Goal: Task Accomplishment & Management: Manage account settings

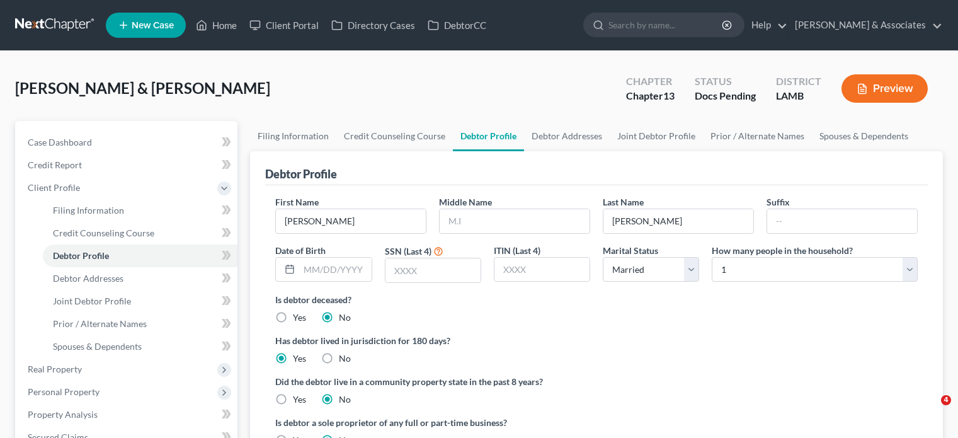
select select "1"
select select "0"
click at [225, 21] on link "Home" at bounding box center [217, 25] width 54 height 23
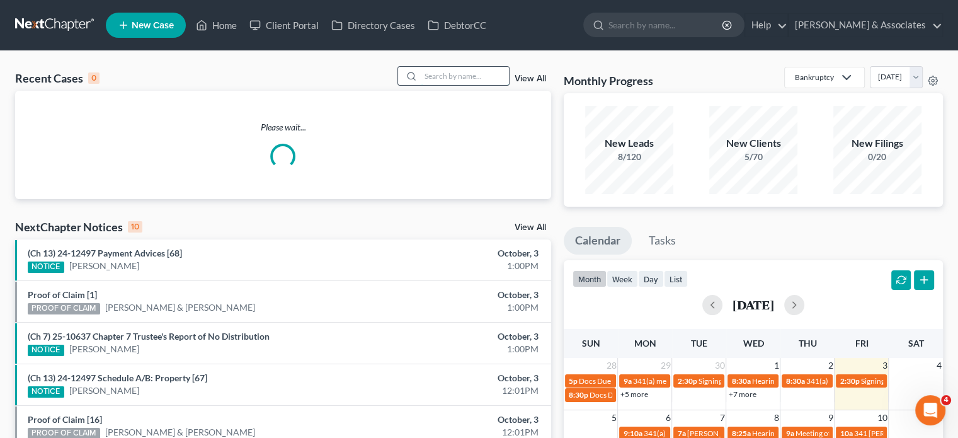
click at [431, 78] on input "search" at bounding box center [465, 76] width 88 height 18
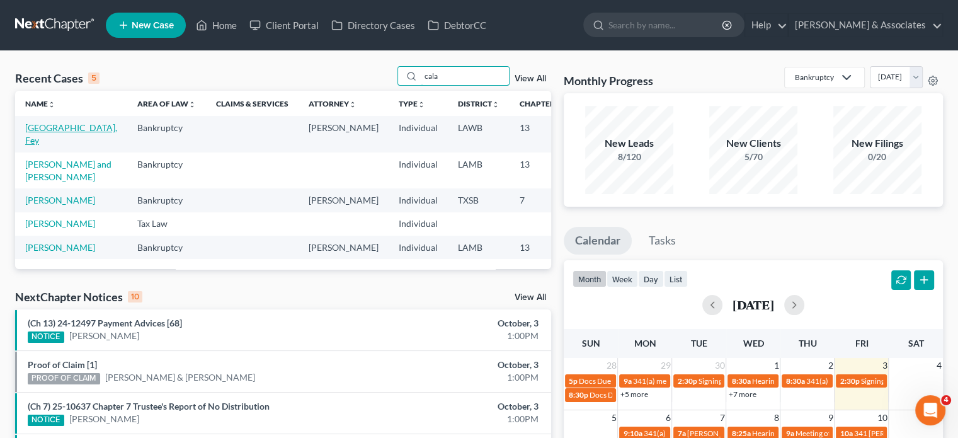
type input "cala"
click at [34, 140] on link "[GEOGRAPHIC_DATA], Fey" at bounding box center [71, 133] width 92 height 23
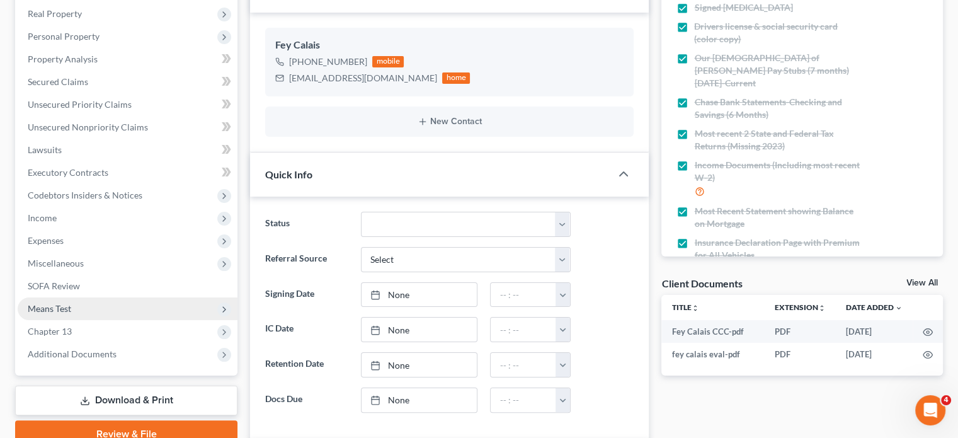
scroll to position [252, 0]
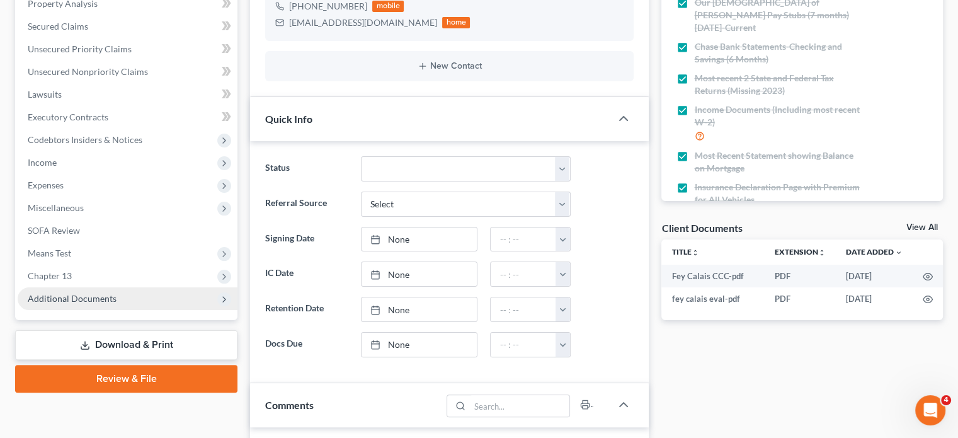
click at [108, 297] on span "Additional Documents" at bounding box center [72, 298] width 89 height 11
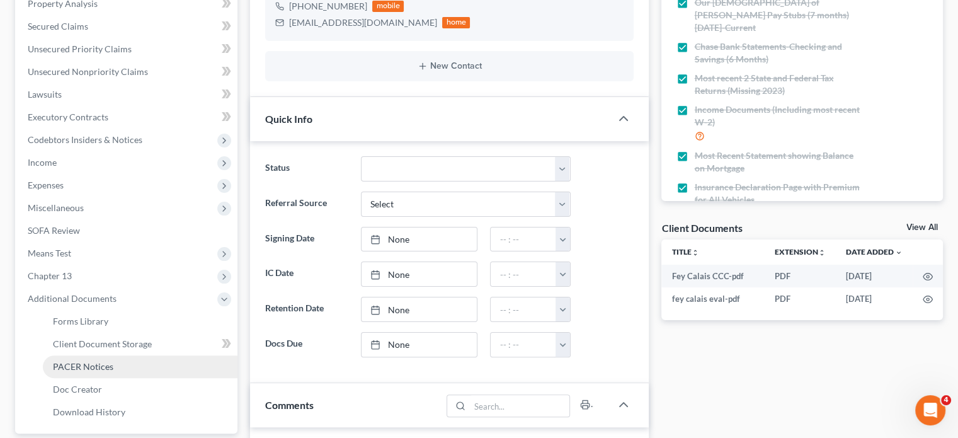
click at [96, 364] on span "PACER Notices" at bounding box center [83, 366] width 60 height 11
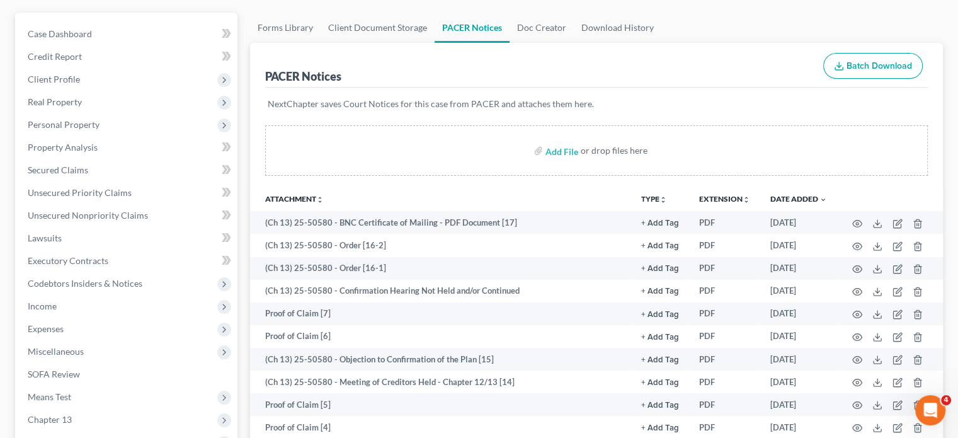
scroll to position [126, 0]
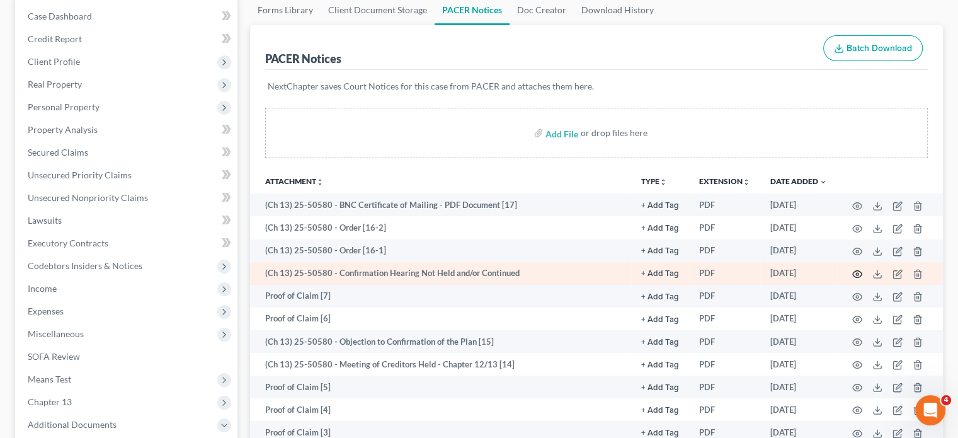
click at [858, 273] on icon "button" at bounding box center [857, 274] width 10 height 10
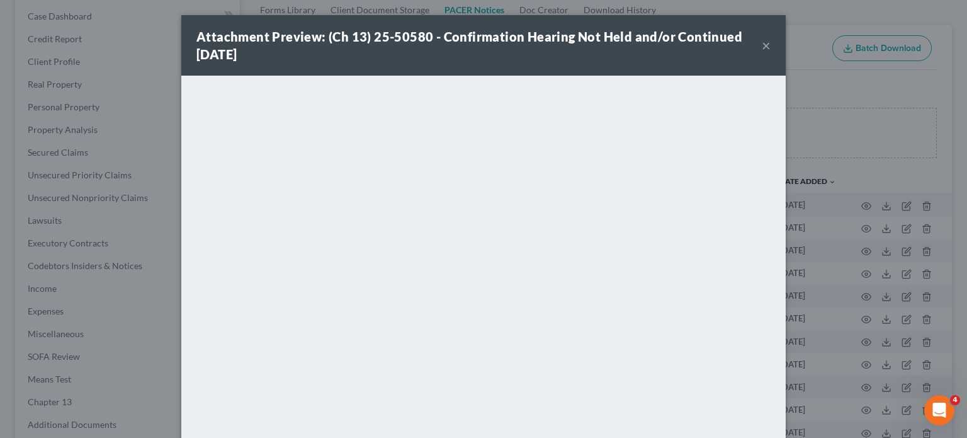
click at [764, 43] on button "×" at bounding box center [766, 45] width 9 height 15
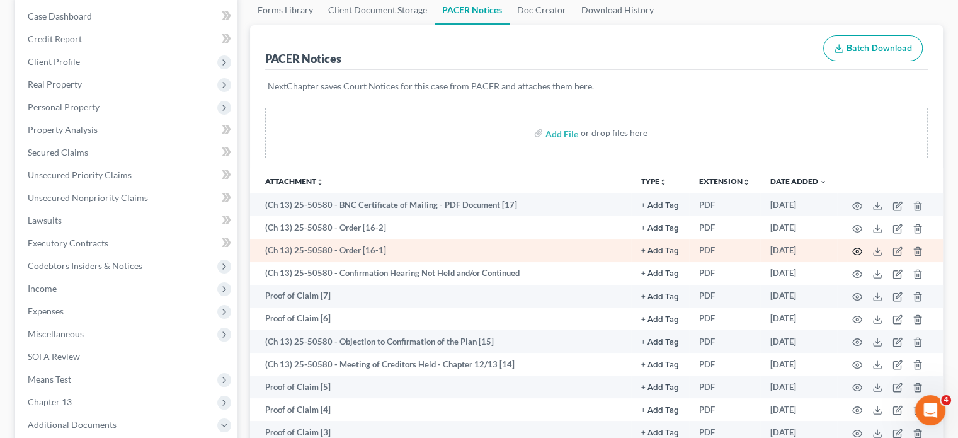
click at [858, 251] on circle "button" at bounding box center [857, 251] width 3 height 3
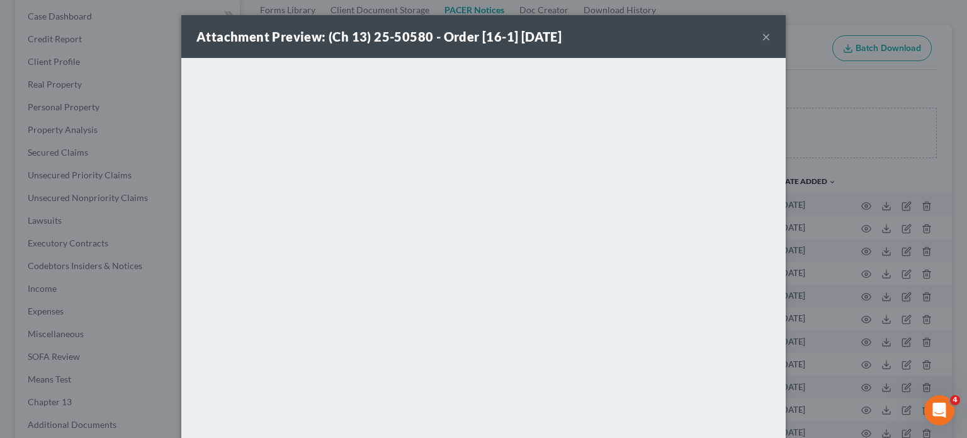
click at [762, 38] on button "×" at bounding box center [766, 36] width 9 height 15
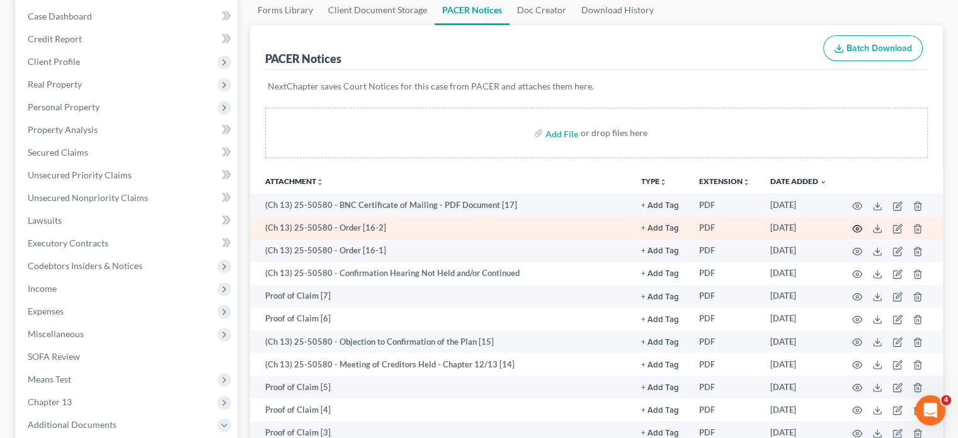
click at [854, 224] on icon "button" at bounding box center [857, 229] width 10 height 10
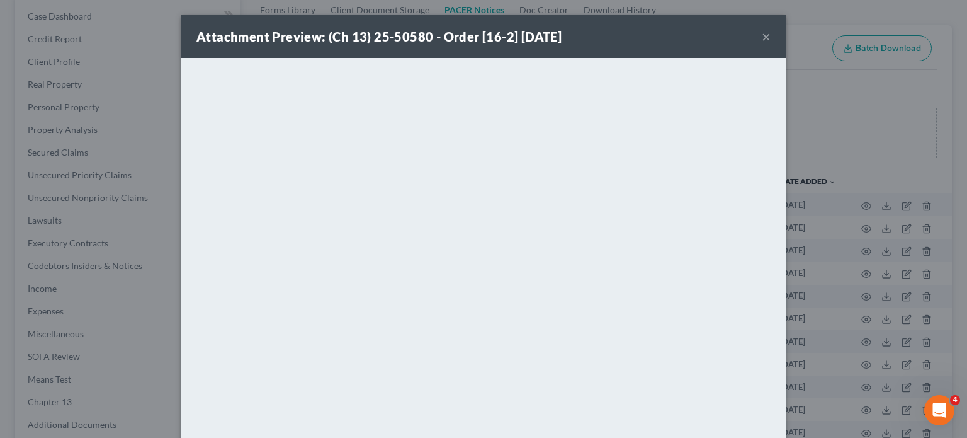
click at [762, 36] on button "×" at bounding box center [766, 36] width 9 height 15
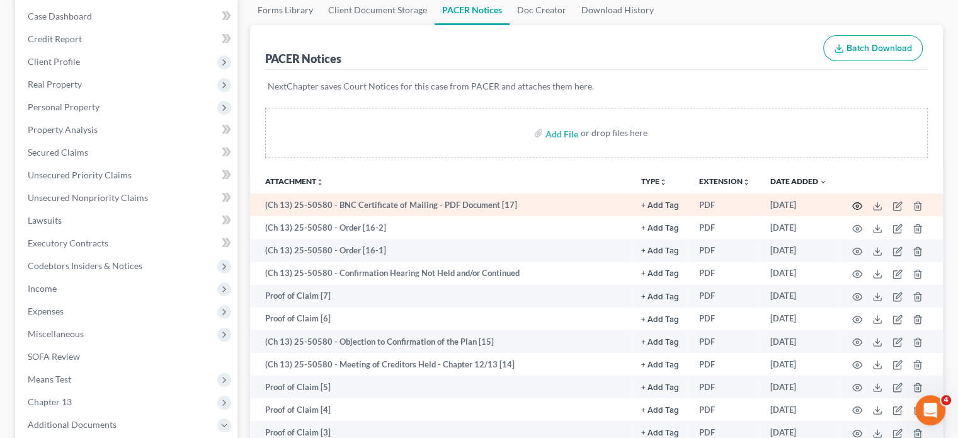
click at [860, 206] on icon "button" at bounding box center [857, 205] width 9 height 7
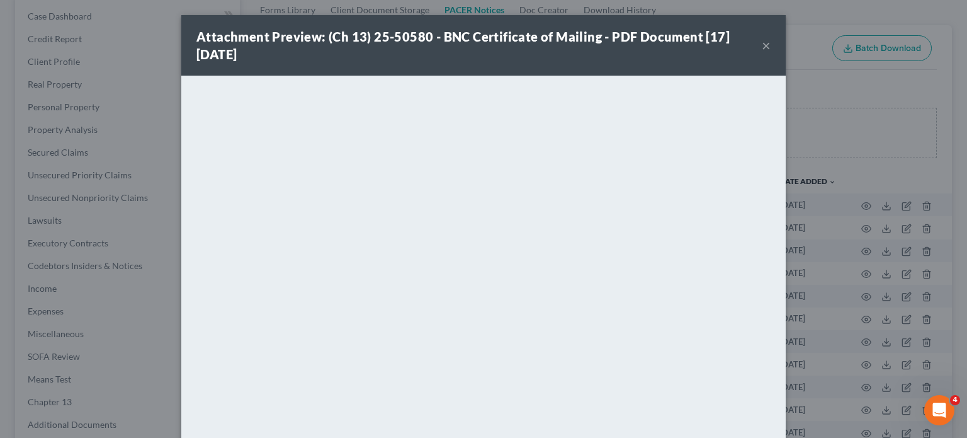
click at [762, 45] on button "×" at bounding box center [766, 45] width 9 height 15
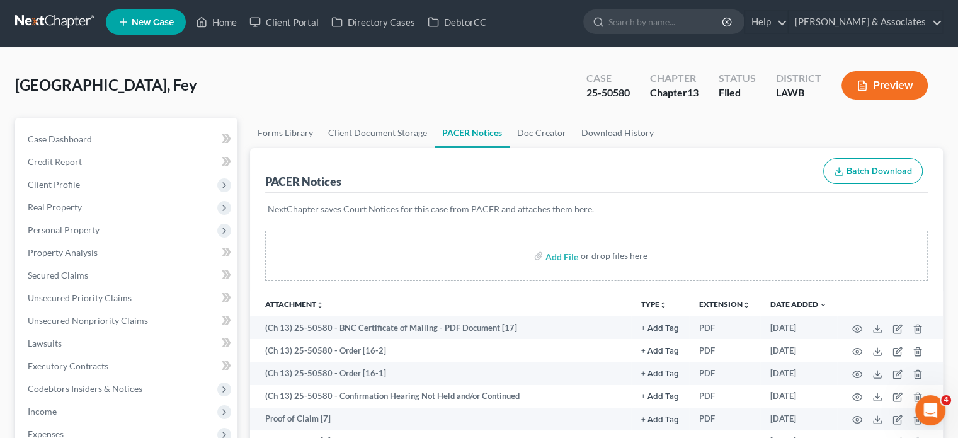
scroll to position [0, 0]
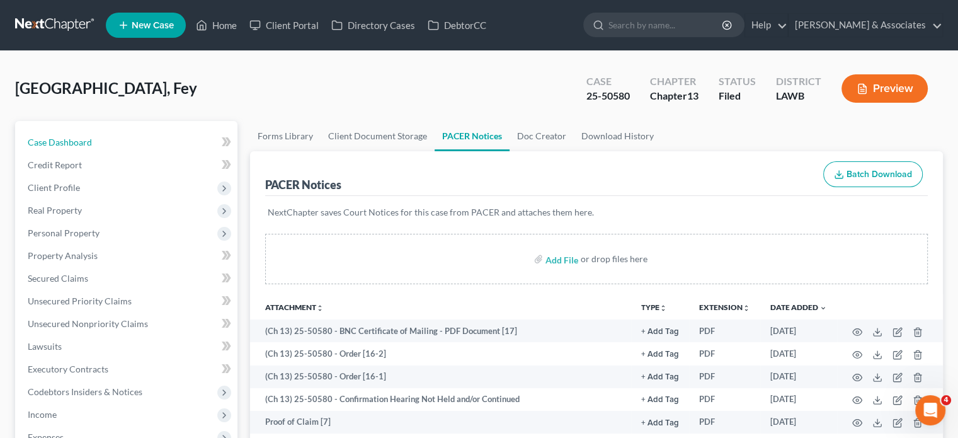
drag, startPoint x: 91, startPoint y: 138, endPoint x: 270, endPoint y: 317, distance: 253.4
click at [91, 138] on link "Case Dashboard" at bounding box center [128, 142] width 220 height 23
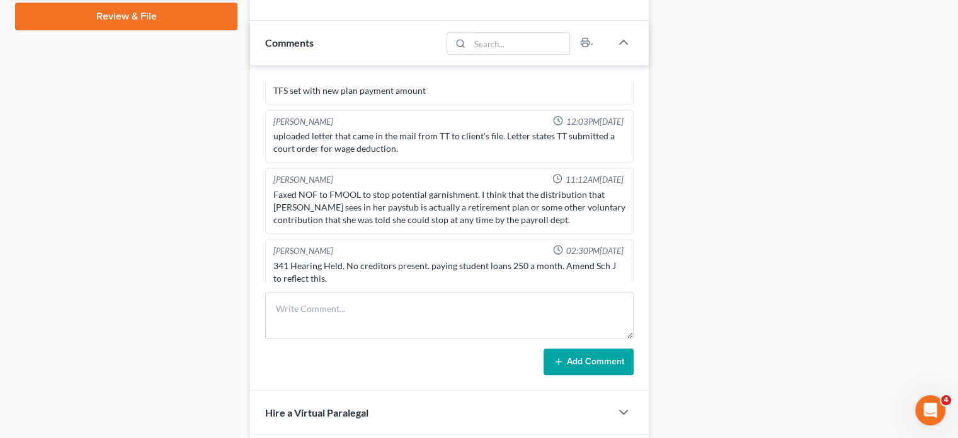
scroll to position [630, 0]
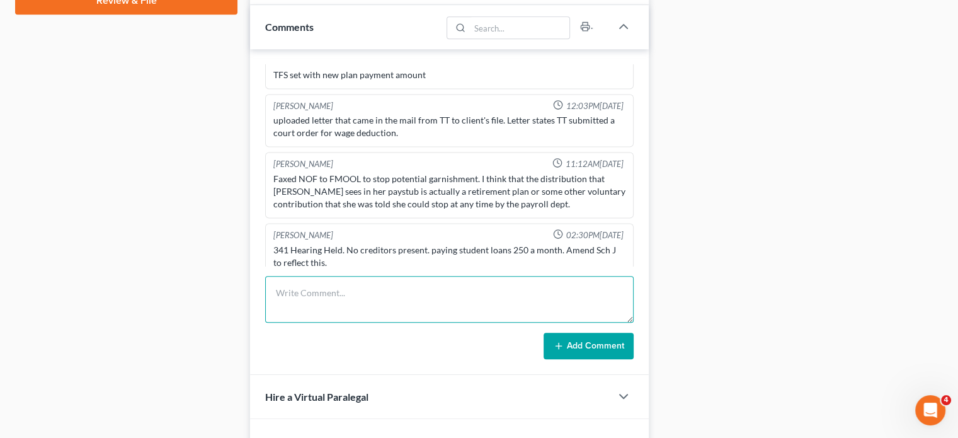
click at [331, 285] on textarea at bounding box center [449, 299] width 368 height 47
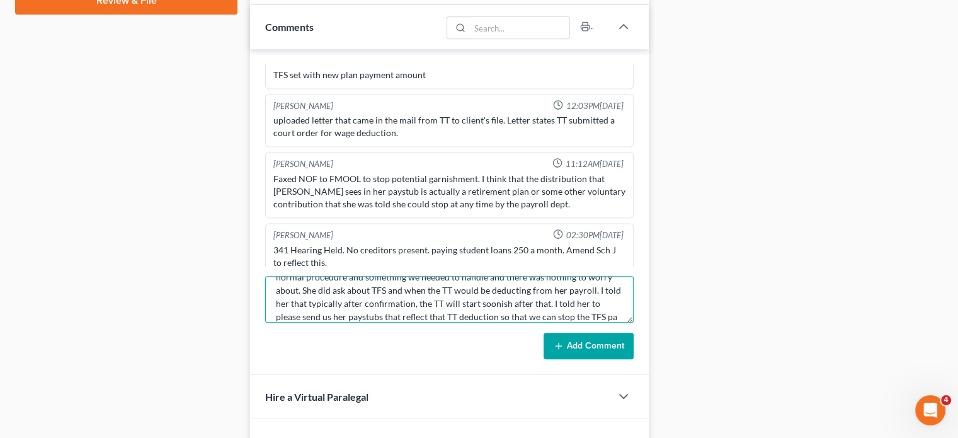
scroll to position [42, 0]
type textarea "Client called in. Went over the Objection with Confirmation. Told her that this…"
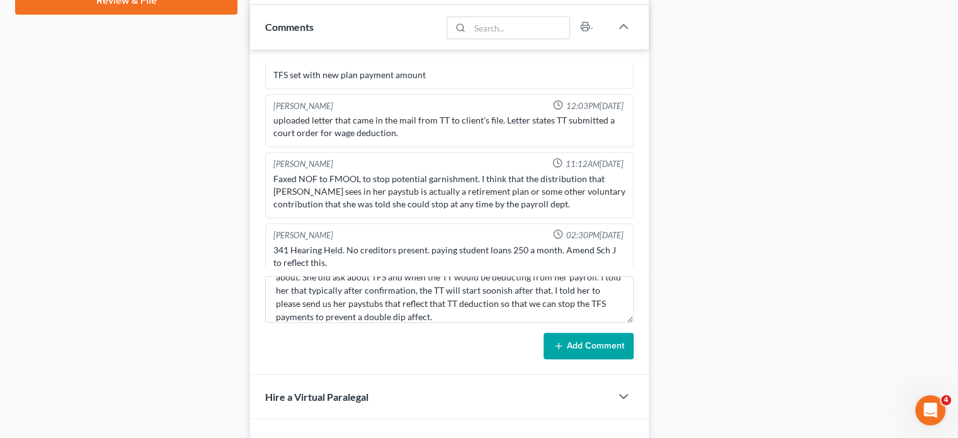
click at [577, 349] on button "Add Comment" at bounding box center [589, 346] width 90 height 26
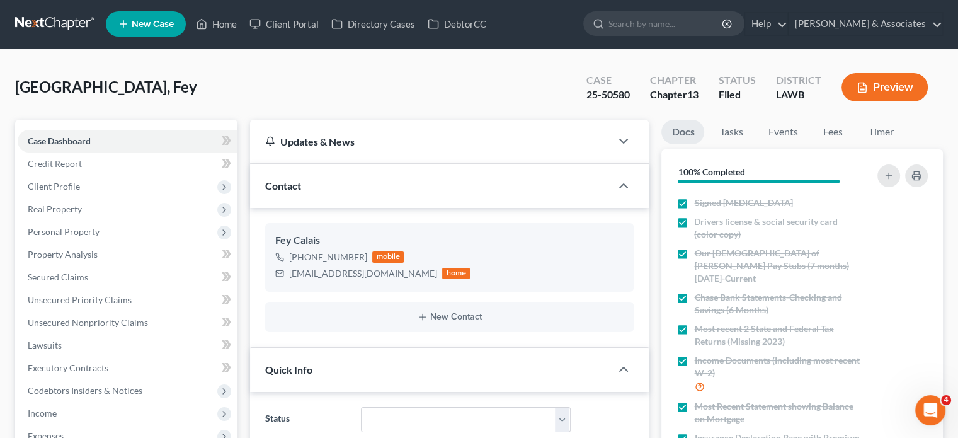
scroll to position [0, 0]
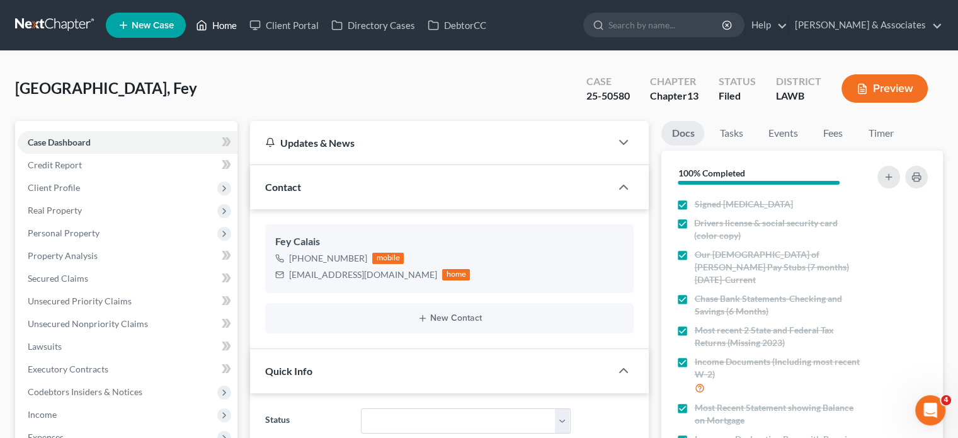
click at [224, 31] on link "Home" at bounding box center [217, 25] width 54 height 23
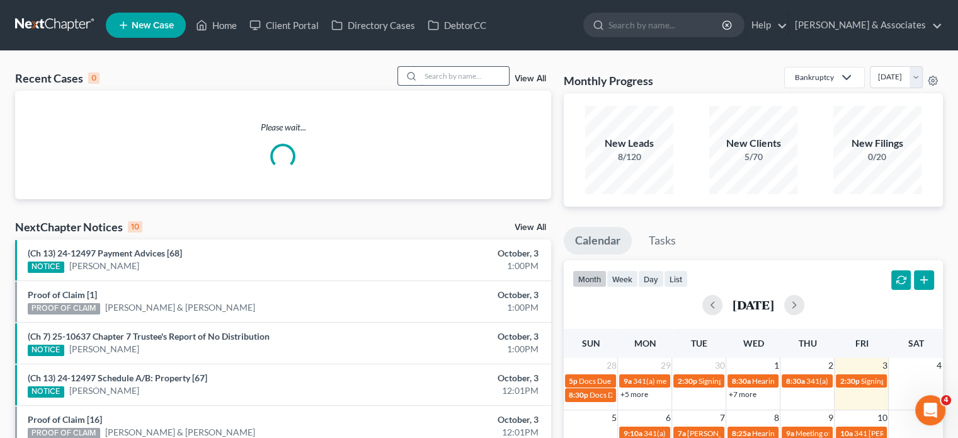
click at [439, 74] on input "search" at bounding box center [465, 76] width 88 height 18
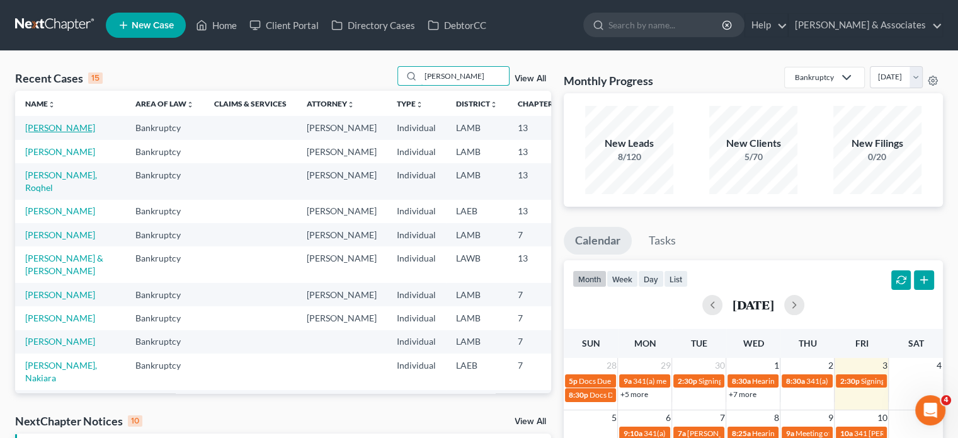
type input "[PERSON_NAME]"
click at [50, 133] on link "[PERSON_NAME]" at bounding box center [60, 127] width 70 height 11
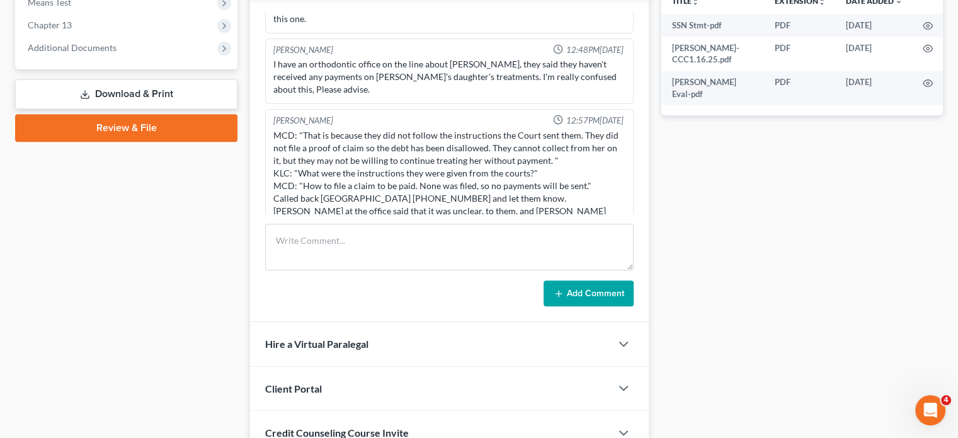
scroll to position [504, 0]
